Goal: Register for event/course

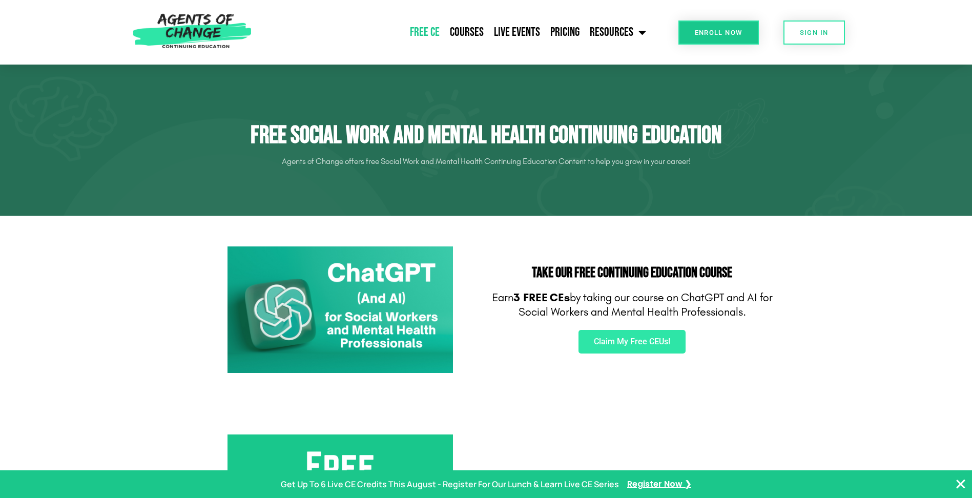
click at [397, 318] on img at bounding box center [341, 310] width 226 height 127
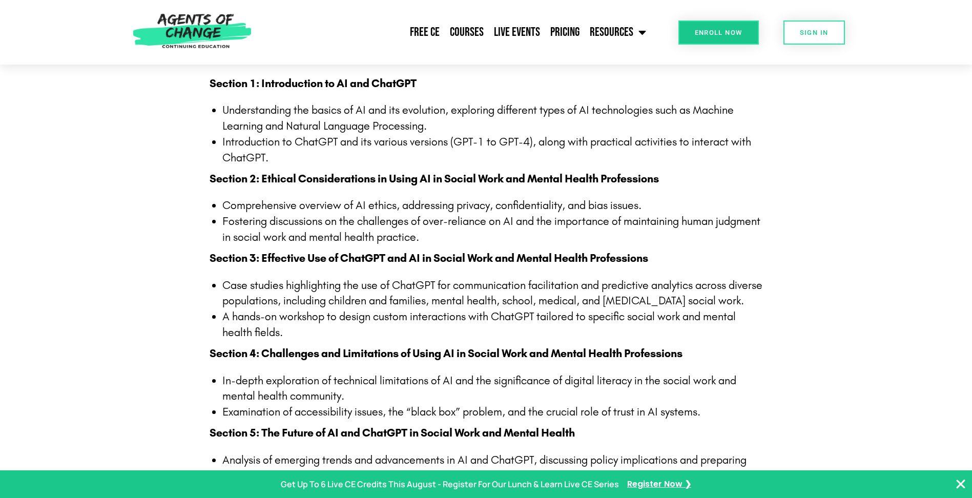
scroll to position [1076, 0]
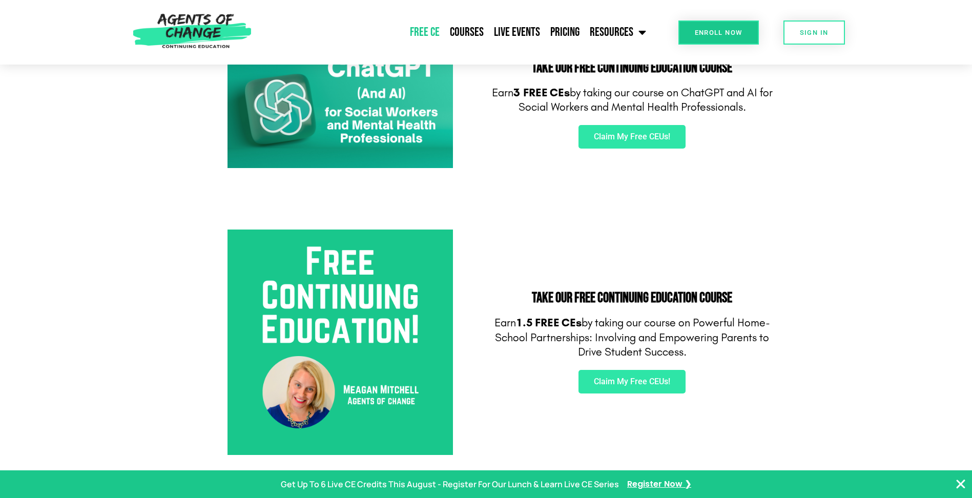
scroll to position [103, 0]
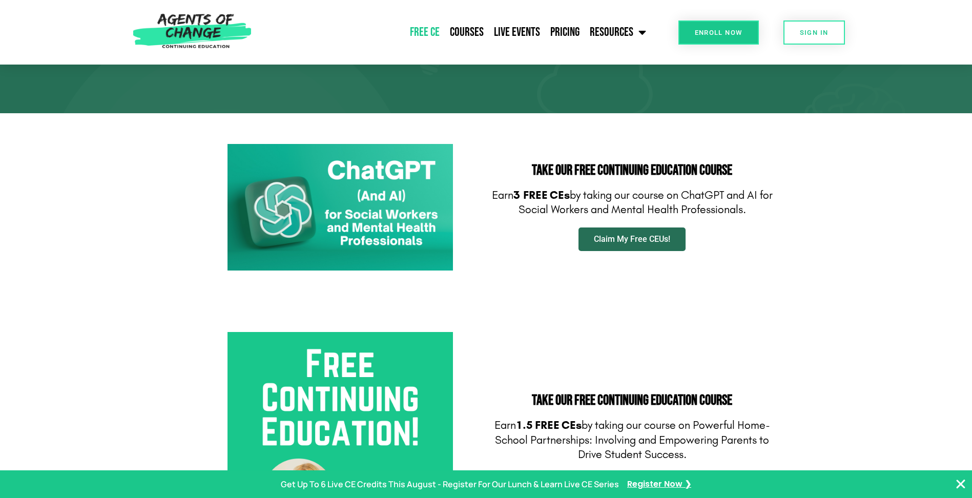
click at [653, 243] on link "Claim My Free CEUs!" at bounding box center [632, 240] width 107 height 24
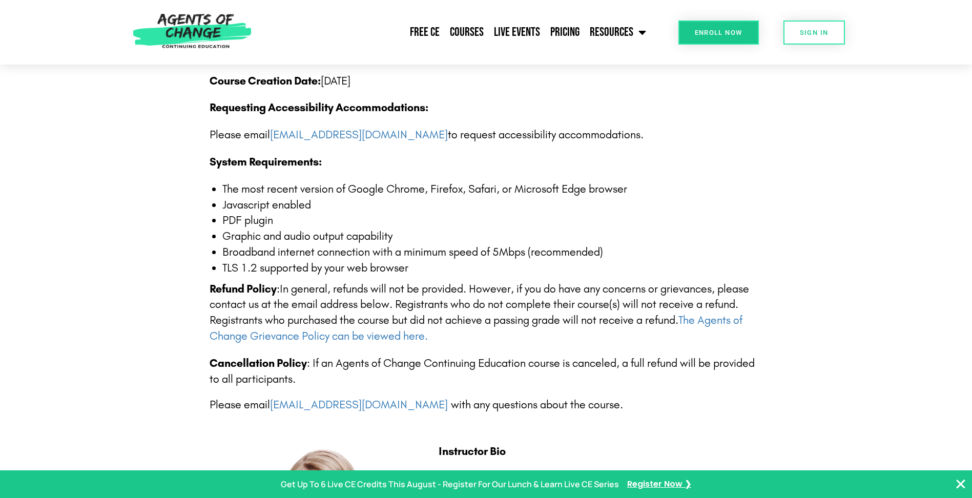
scroll to position [1948, 0]
